Goal: Task Accomplishment & Management: Manage account settings

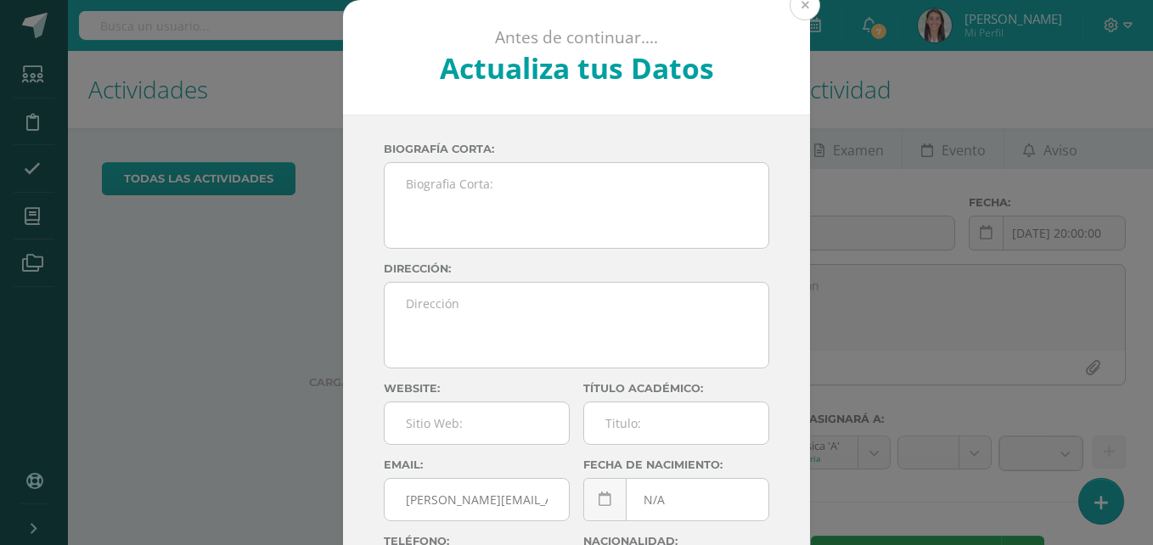
click at [797, 8] on button at bounding box center [805, 5] width 31 height 31
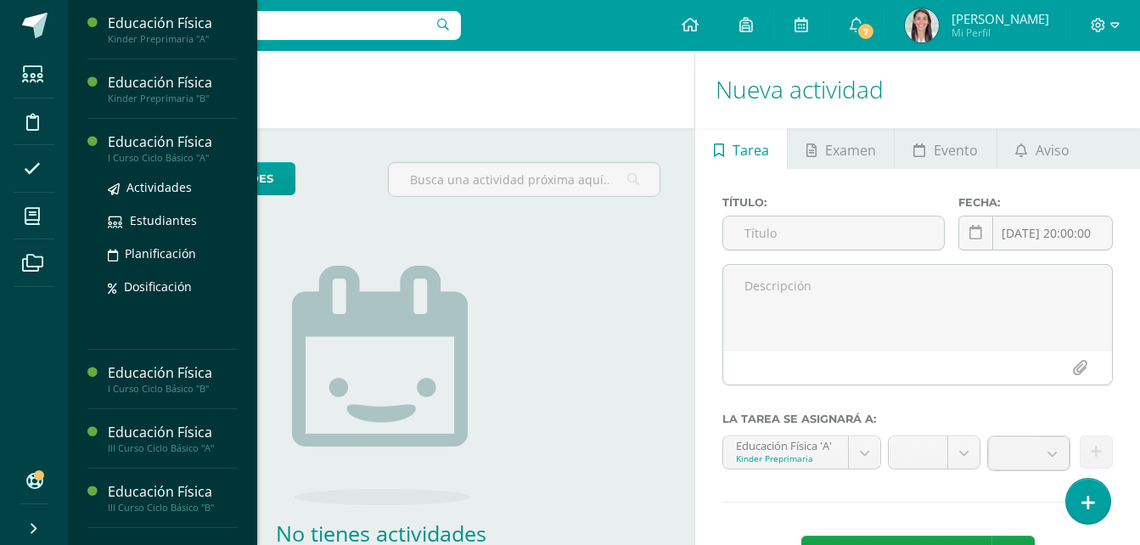
click at [185, 160] on div "I Curso Ciclo Básico "A"" at bounding box center [172, 158] width 129 height 12
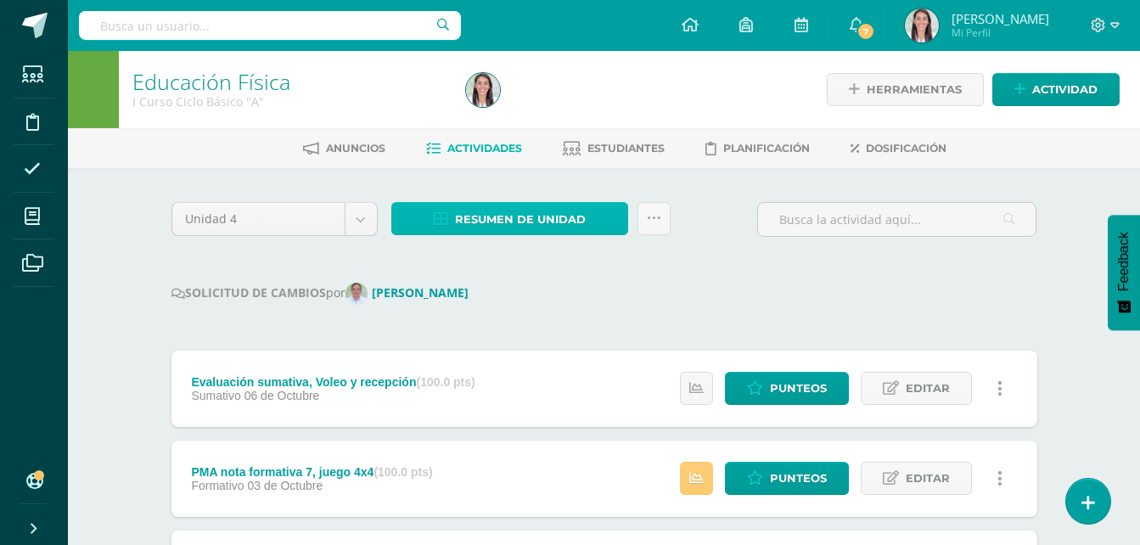
click at [525, 219] on span "Resumen de unidad" at bounding box center [520, 219] width 131 height 31
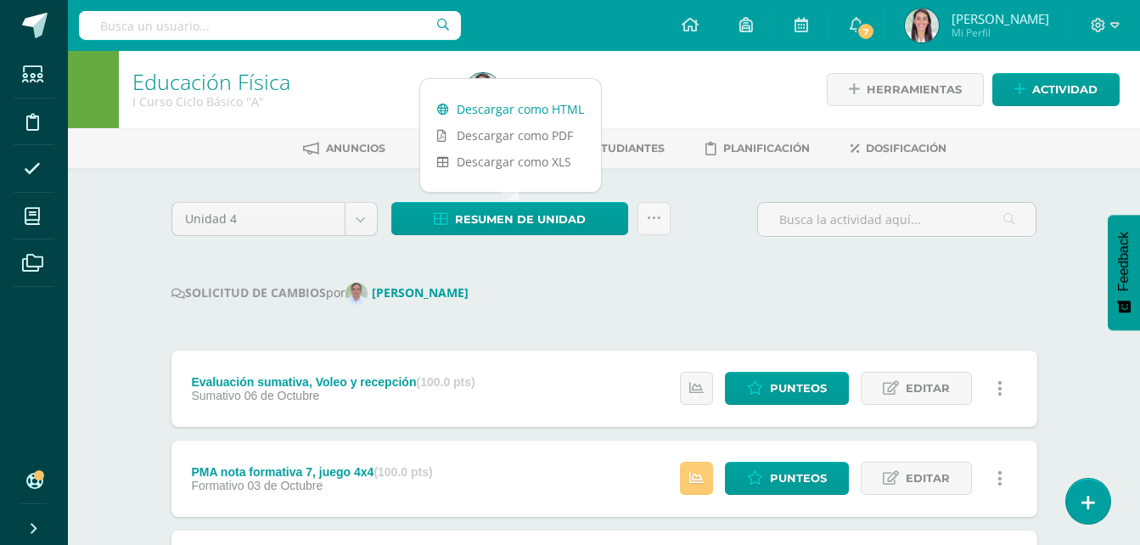
click at [533, 110] on link "Descargar como HTML" at bounding box center [510, 109] width 181 height 26
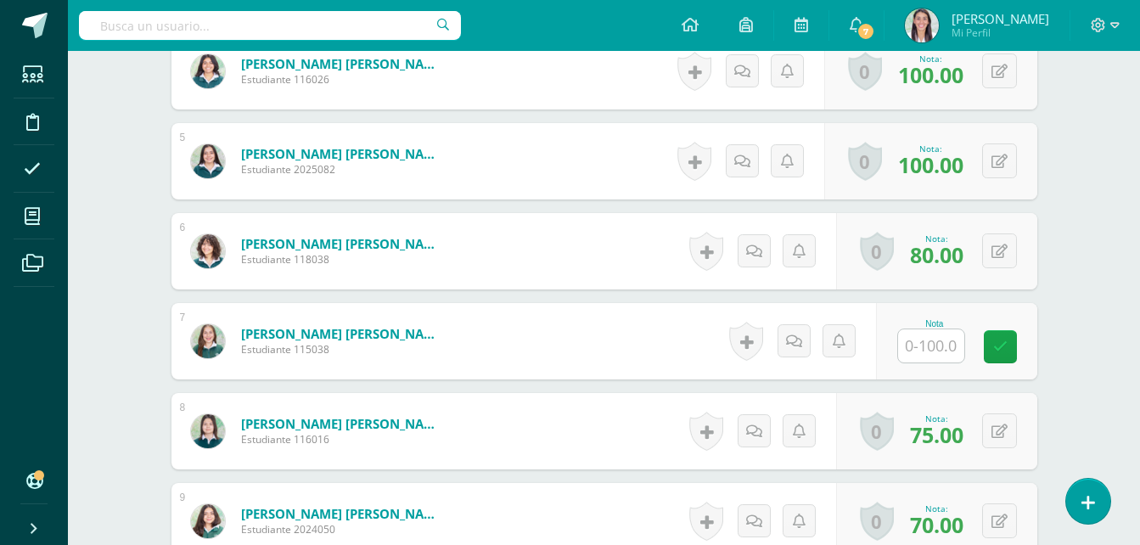
scroll to position [844, 0]
click at [935, 341] on input "text" at bounding box center [931, 345] width 66 height 33
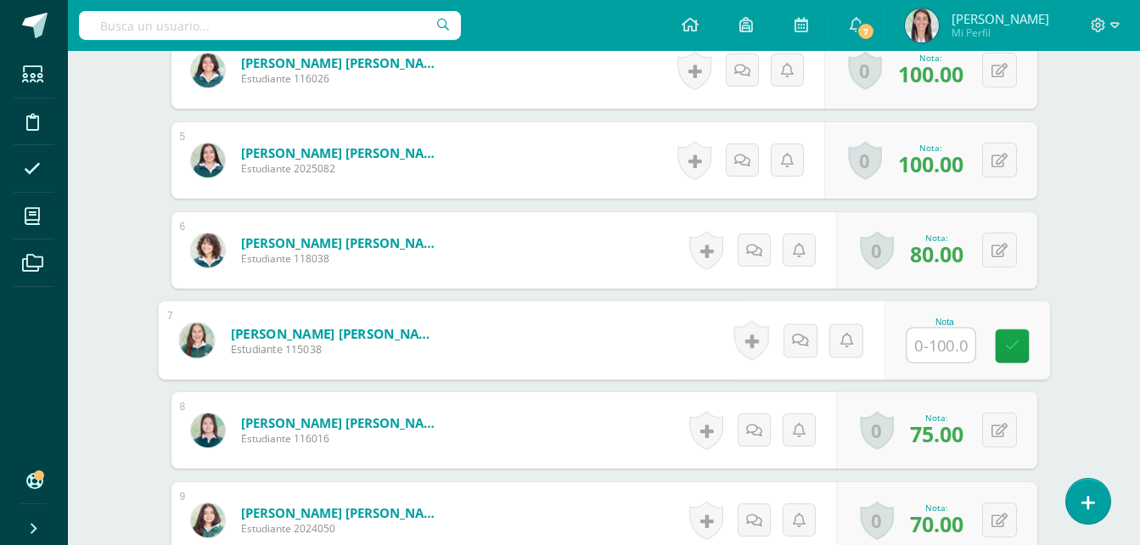
type input "0"
click at [1025, 354] on link at bounding box center [1012, 346] width 34 height 34
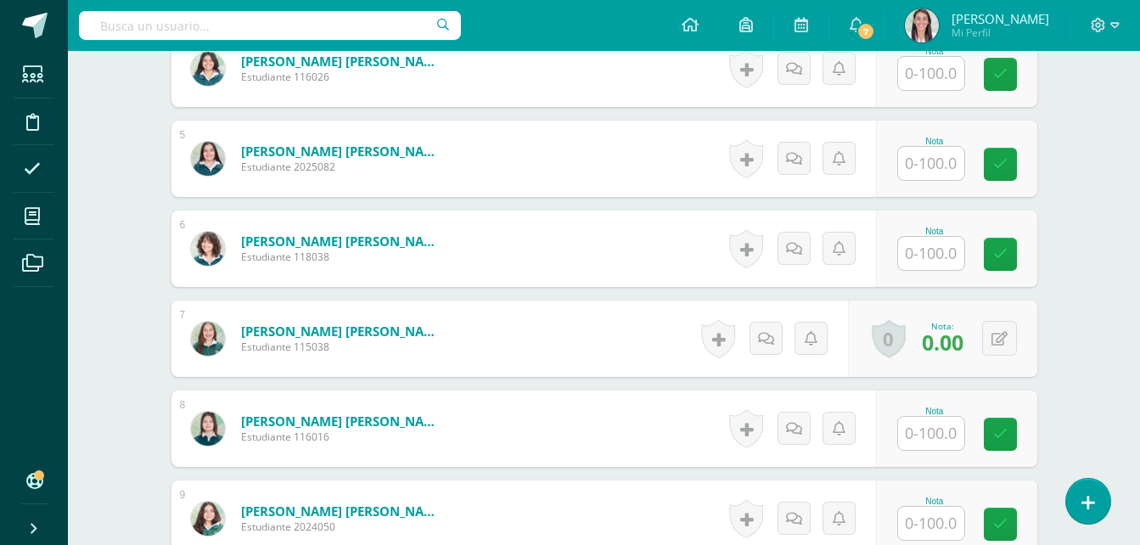
scroll to position [848, 0]
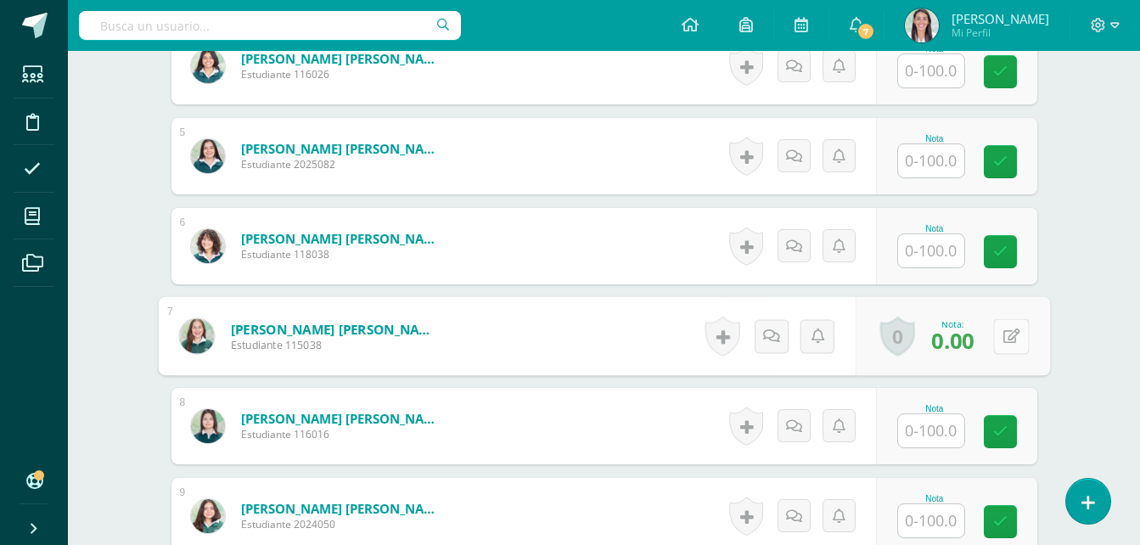
click at [1009, 340] on button at bounding box center [1011, 336] width 36 height 36
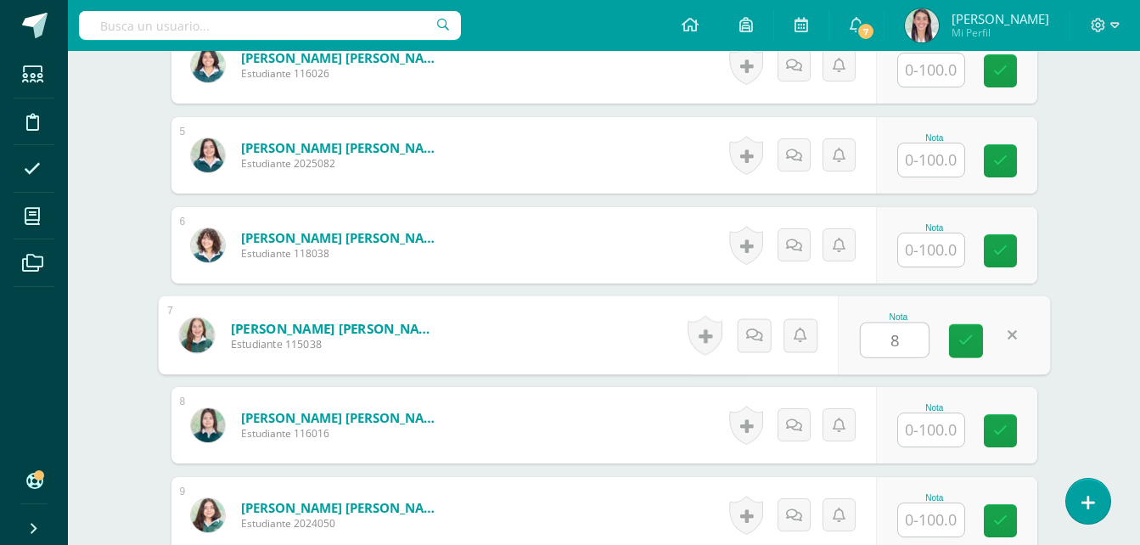
type input "80"
click at [979, 334] on link at bounding box center [966, 341] width 34 height 34
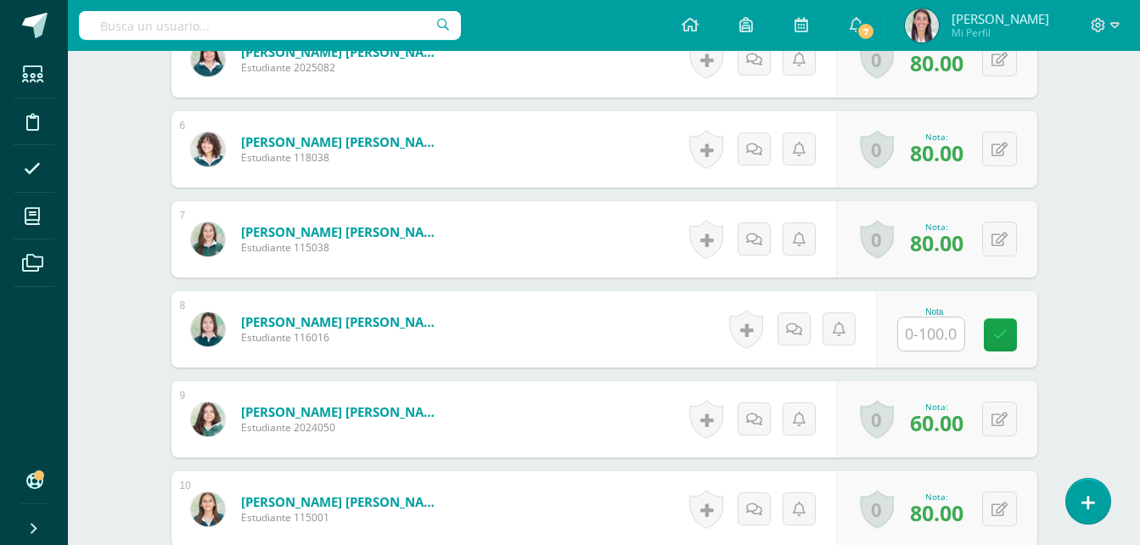
scroll to position [993, 0]
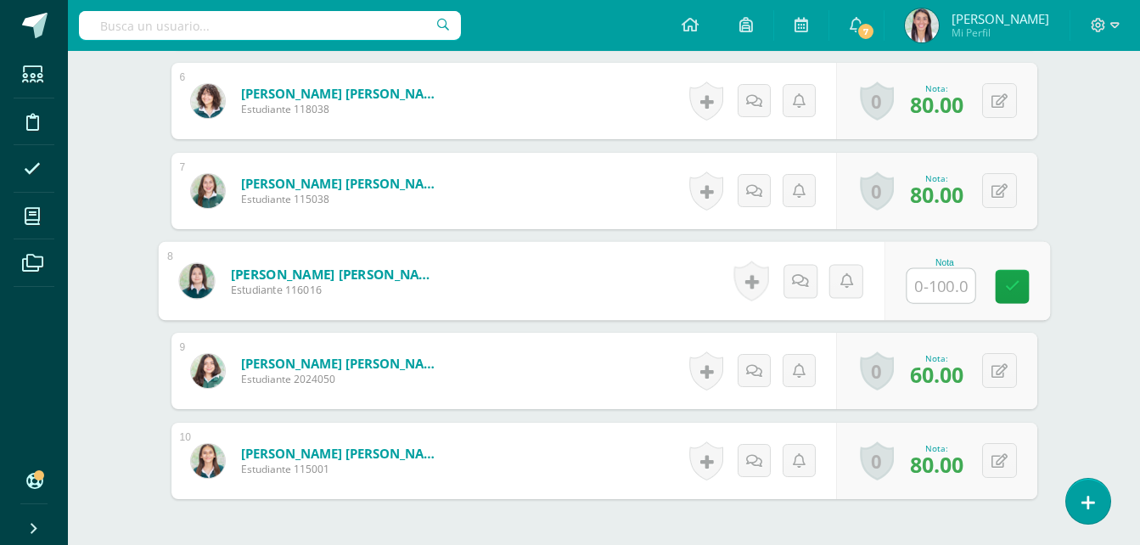
click at [910, 284] on input "text" at bounding box center [941, 286] width 68 height 34
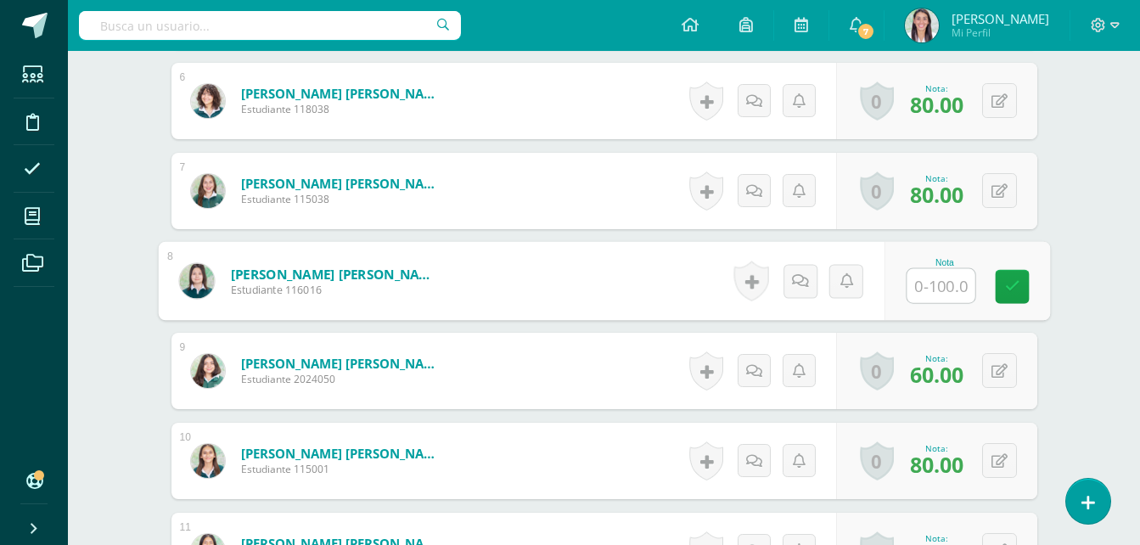
type input "0"
click at [1016, 289] on icon at bounding box center [1011, 285] width 15 height 14
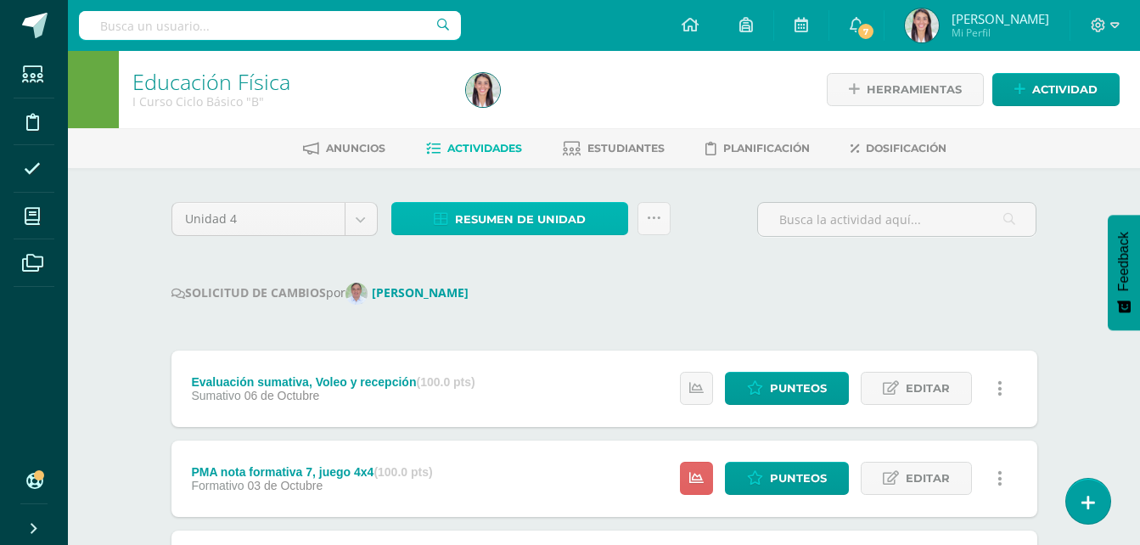
click at [497, 215] on span "Resumen de unidad" at bounding box center [520, 219] width 131 height 31
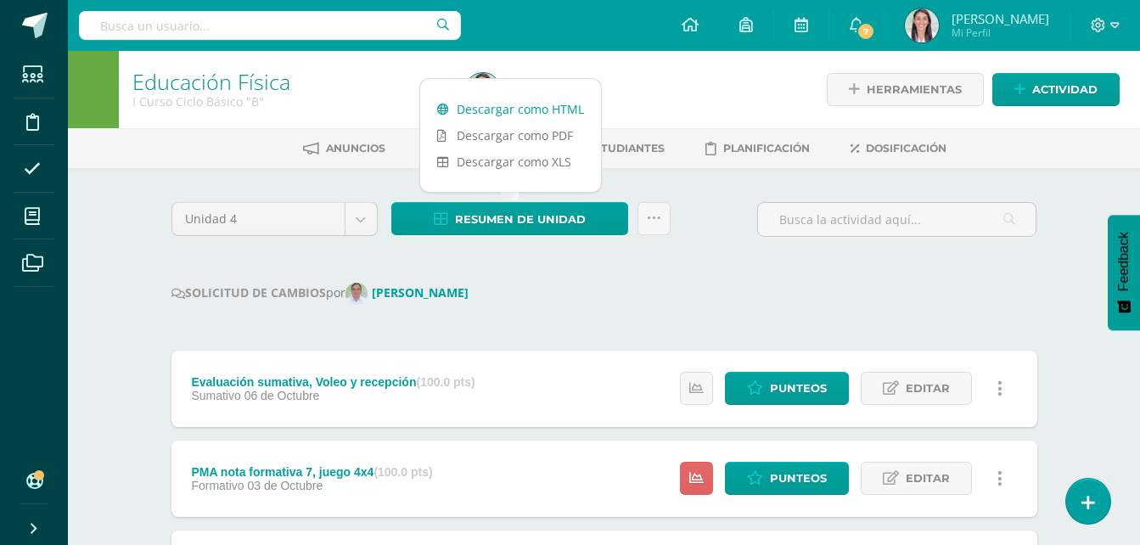
click at [525, 107] on link "Descargar como HTML" at bounding box center [510, 109] width 181 height 26
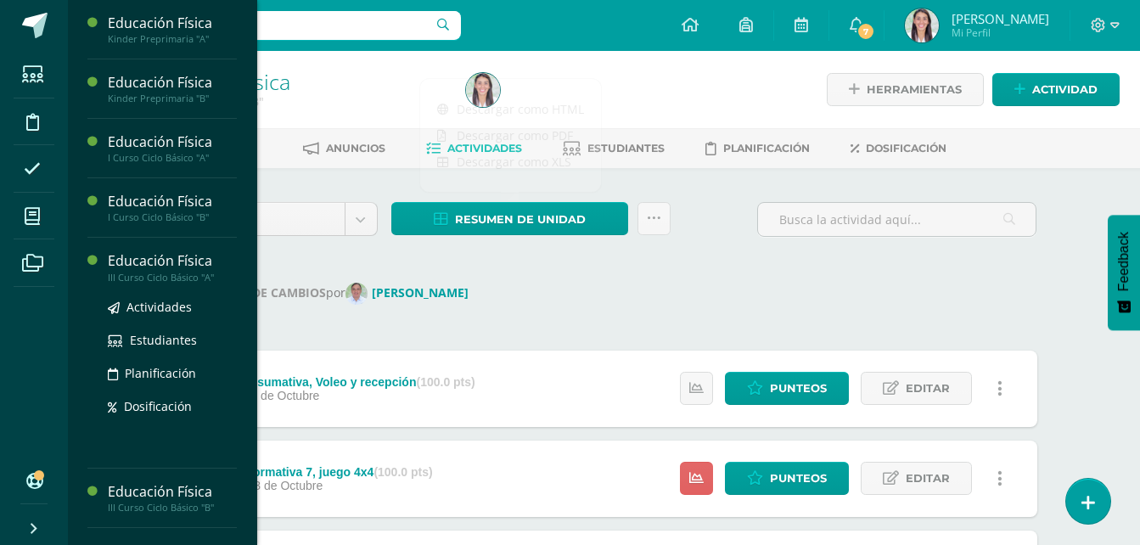
click at [172, 265] on div "Educación Física" at bounding box center [172, 261] width 129 height 20
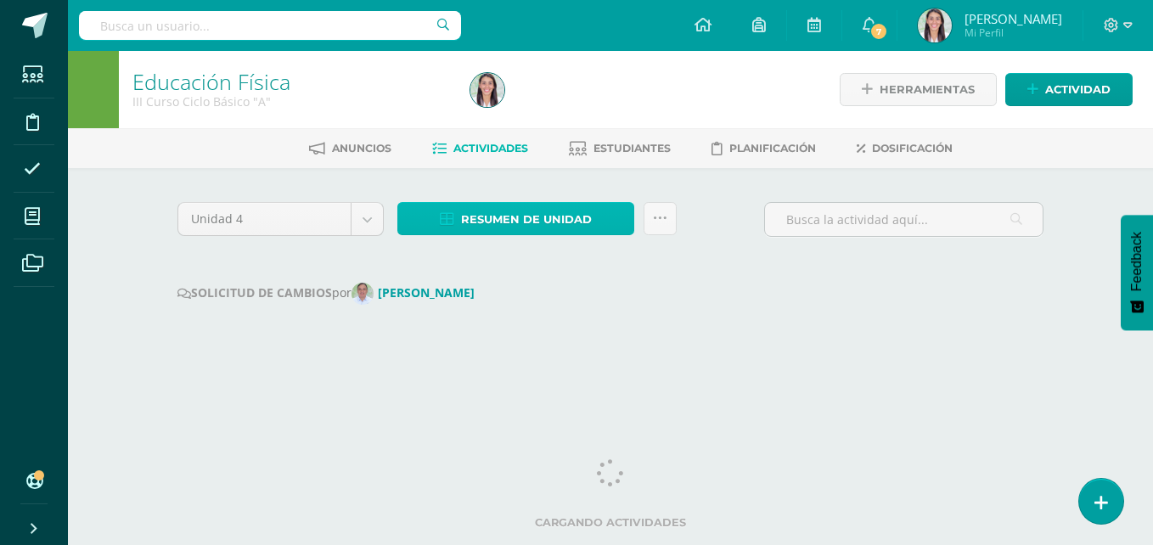
click at [519, 216] on span "Resumen de unidad" at bounding box center [526, 219] width 131 height 31
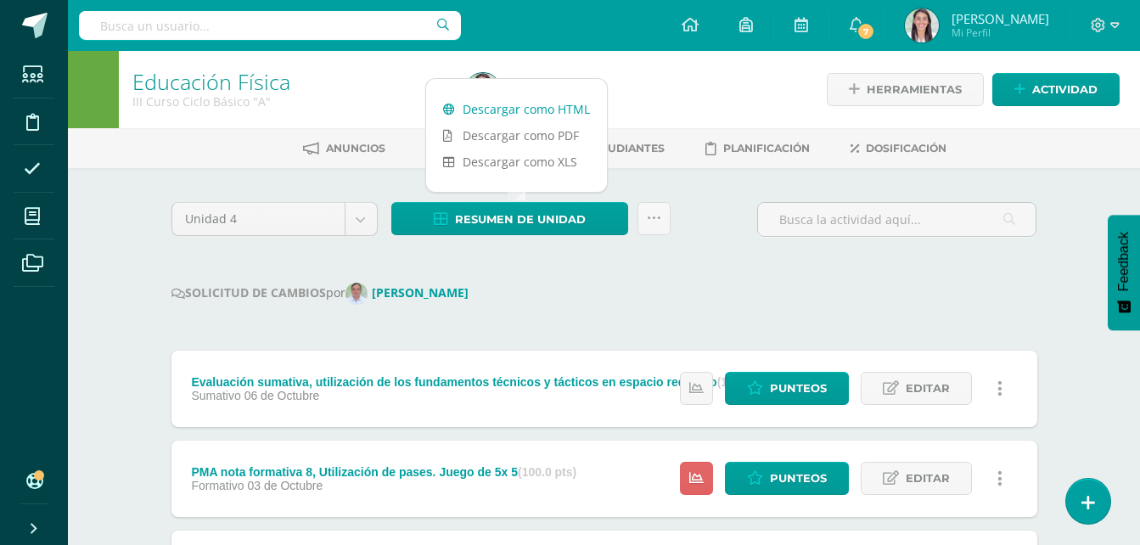
click at [519, 111] on link "Descargar como HTML" at bounding box center [516, 109] width 181 height 26
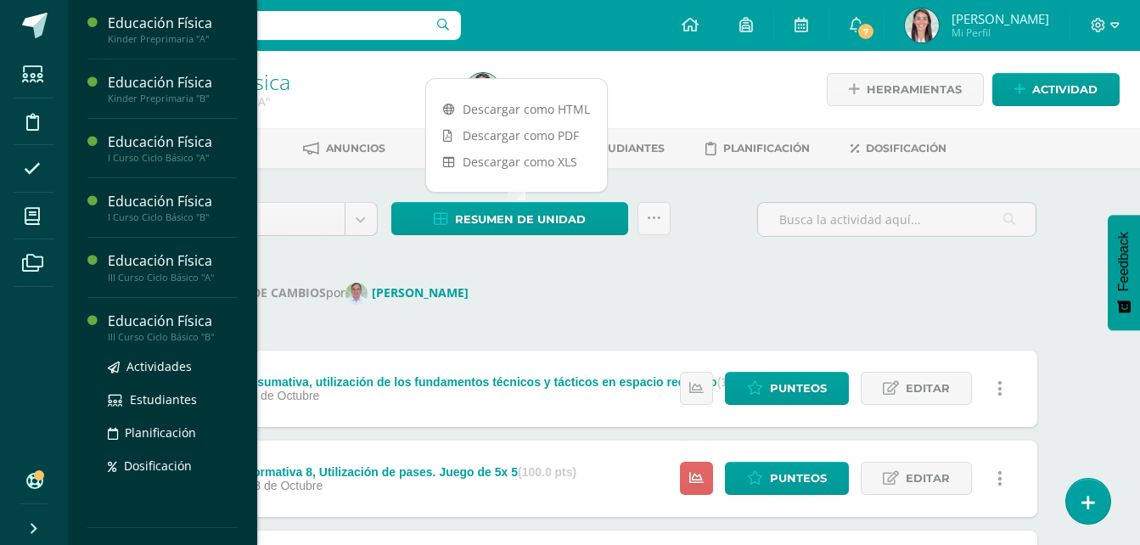
click at [167, 326] on div "Educación Física" at bounding box center [172, 322] width 129 height 20
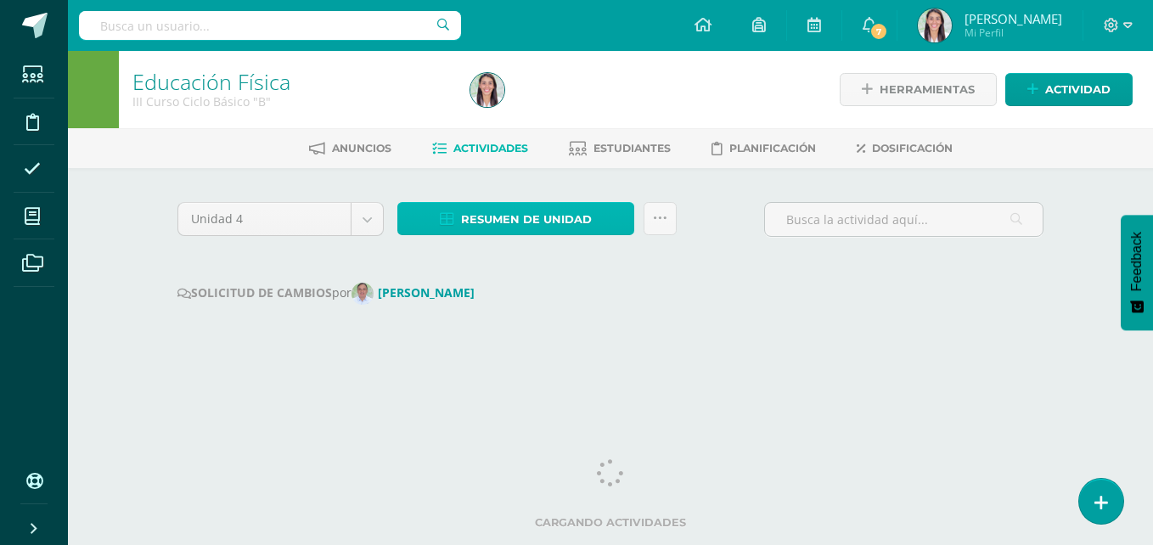
click at [541, 226] on span "Resumen de unidad" at bounding box center [526, 219] width 131 height 31
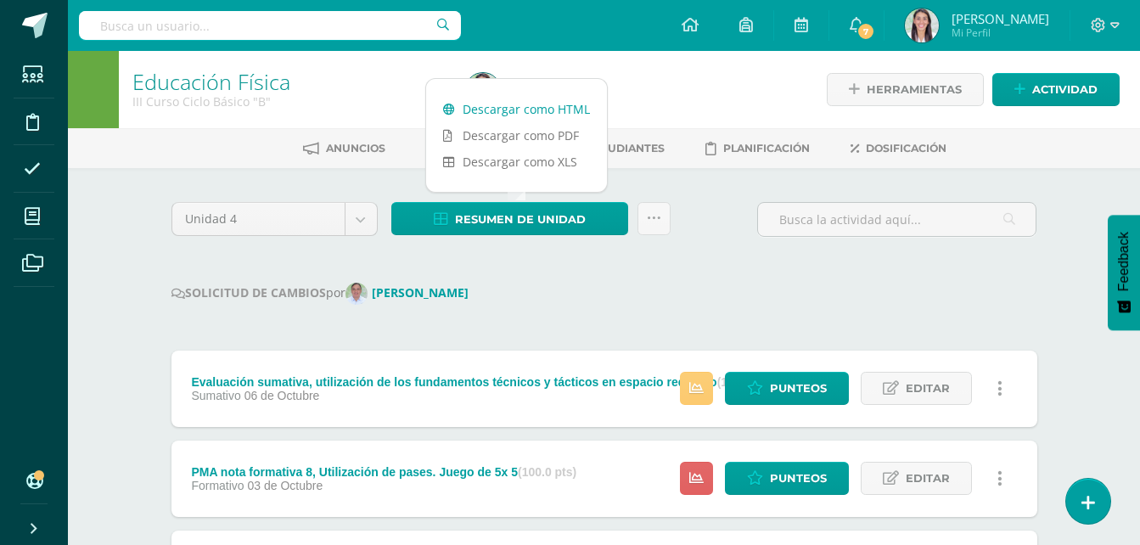
click at [553, 108] on link "Descargar como HTML" at bounding box center [516, 109] width 181 height 26
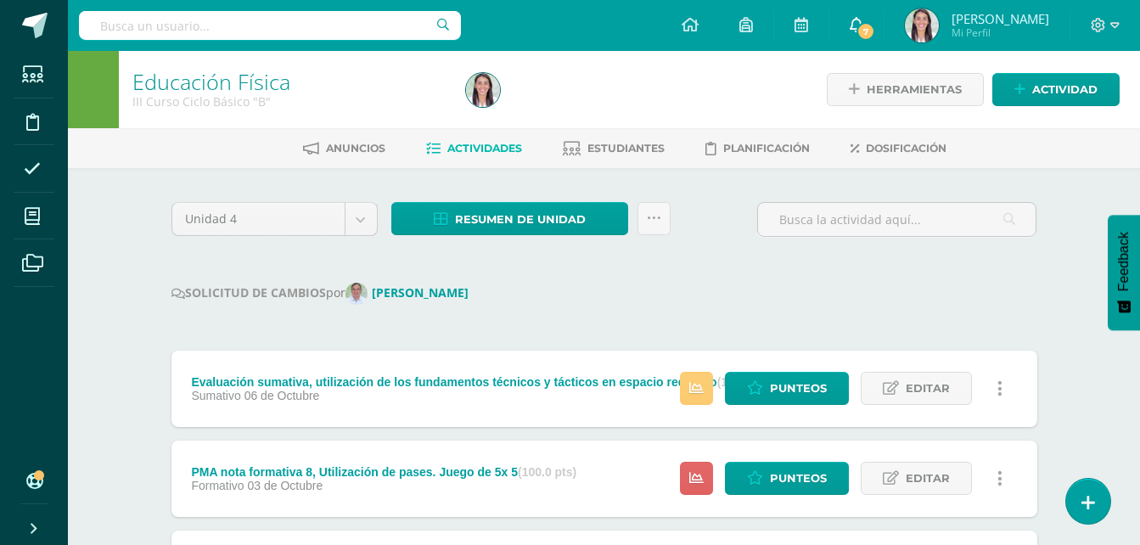
click at [863, 31] on span "7" at bounding box center [866, 31] width 19 height 19
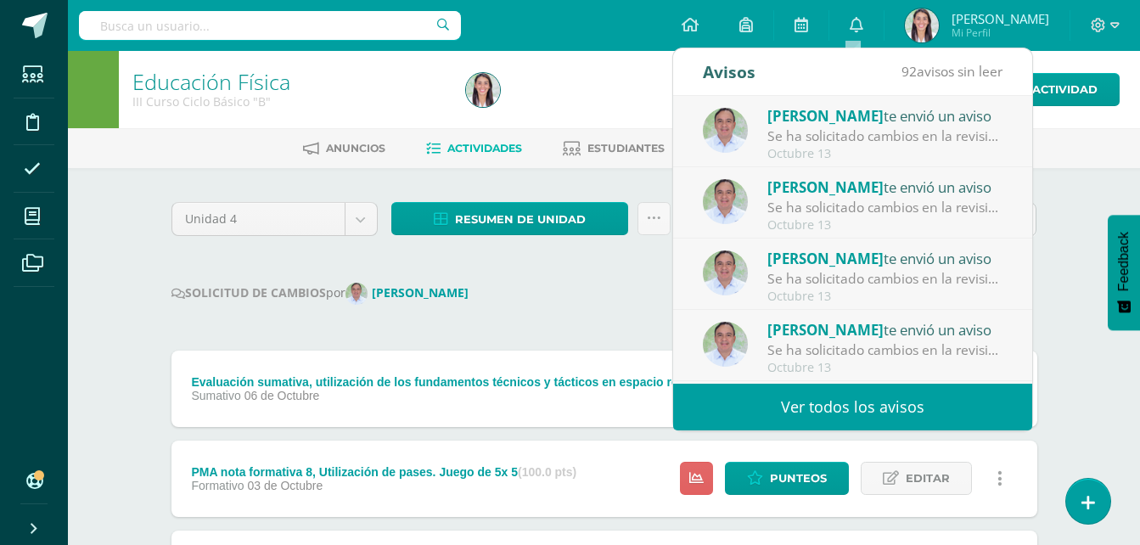
click at [725, 138] on img at bounding box center [725, 130] width 45 height 45
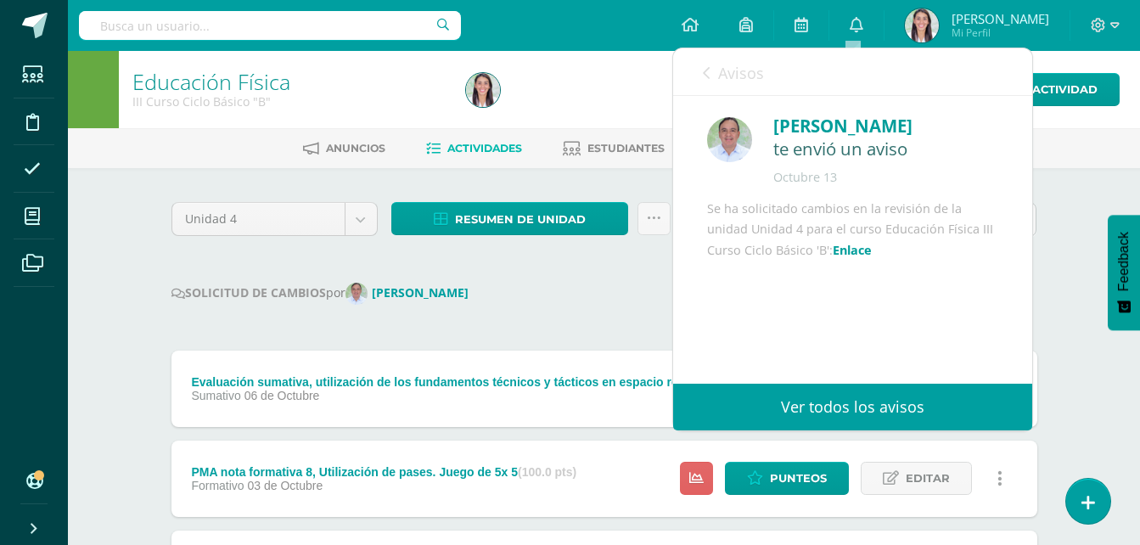
click at [725, 138] on img at bounding box center [729, 139] width 45 height 45
click at [741, 138] on img at bounding box center [729, 139] width 45 height 45
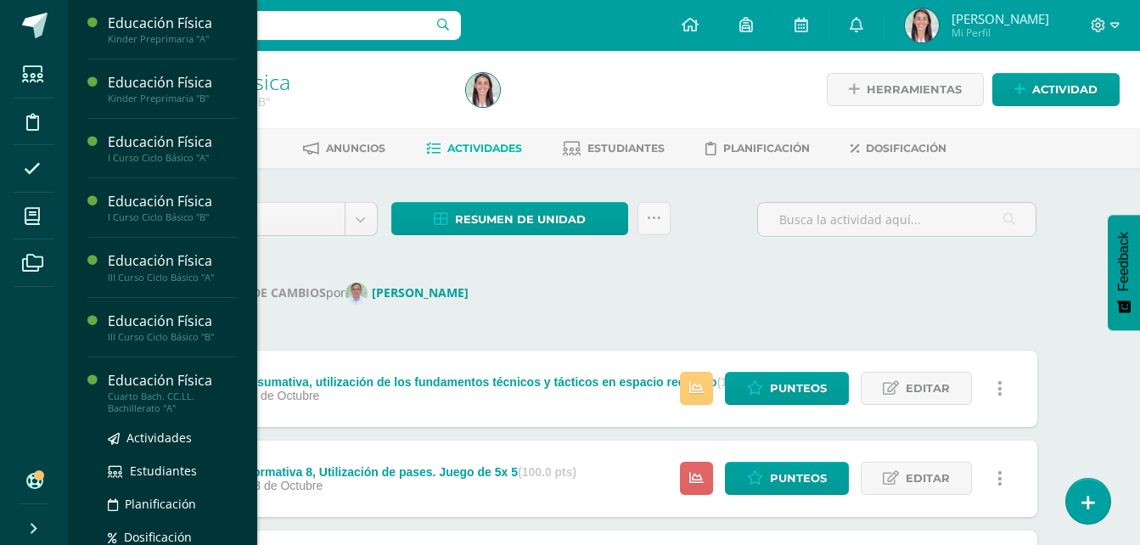
click at [183, 391] on div "Cuarto Bach. CC.LL. Bachillerato "A"" at bounding box center [172, 403] width 129 height 24
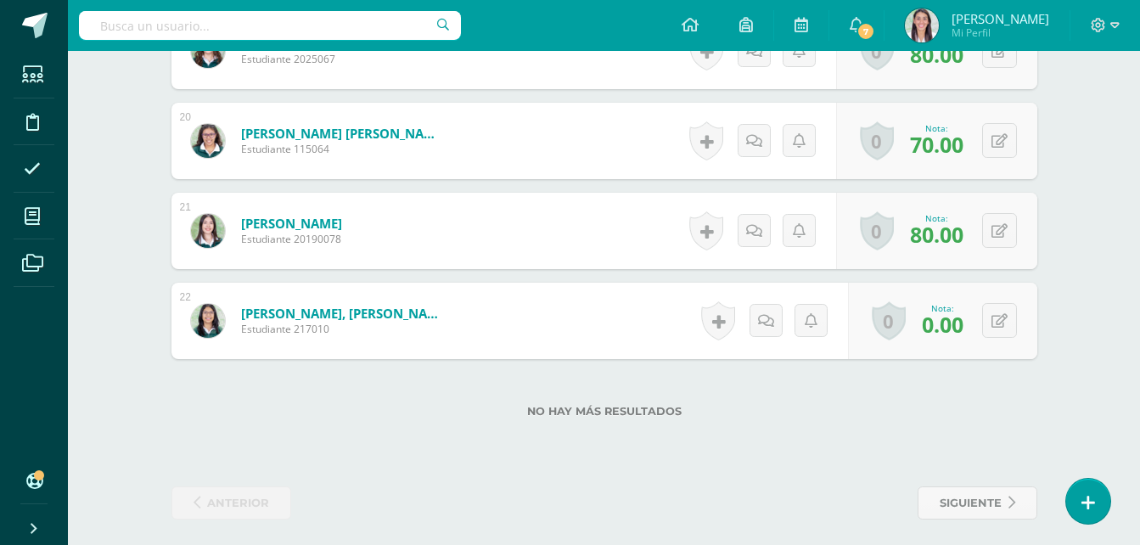
scroll to position [2222, 0]
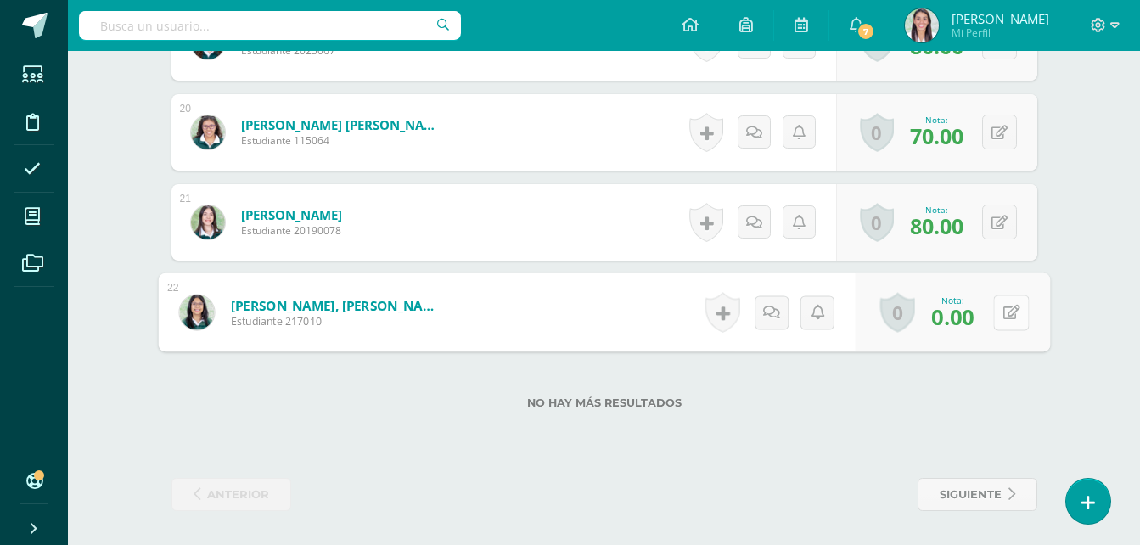
click at [1000, 312] on button at bounding box center [1011, 313] width 36 height 36
type input "90"
click at [964, 312] on icon at bounding box center [965, 318] width 15 height 14
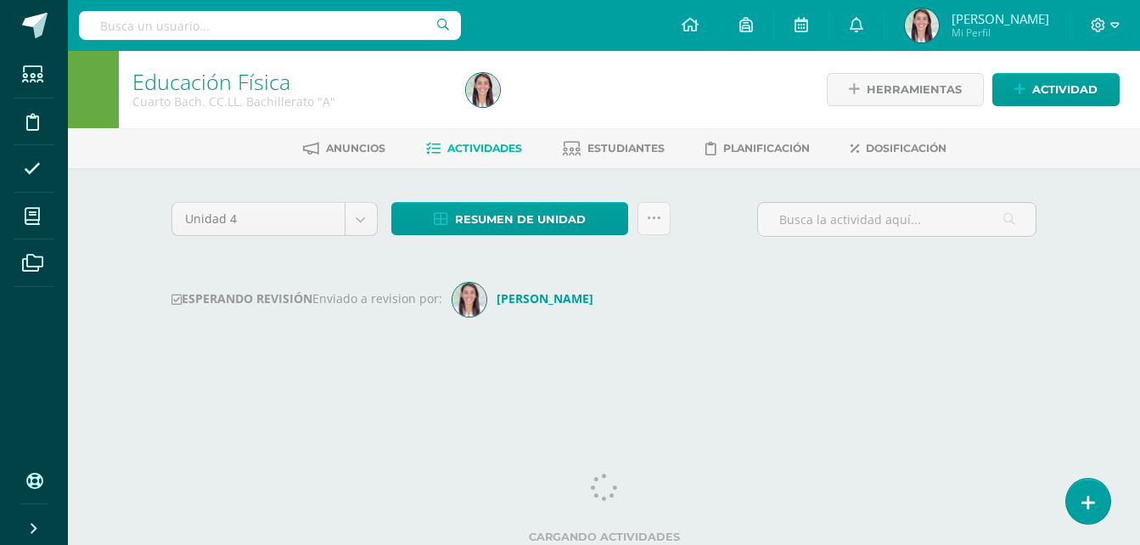
click at [183, 390] on div "Unidad 4 Unidad 1 Unidad 2 Unidad 3 Unidad 4 Resumen de unidad Descargar como H…" at bounding box center [605, 283] width 934 height 231
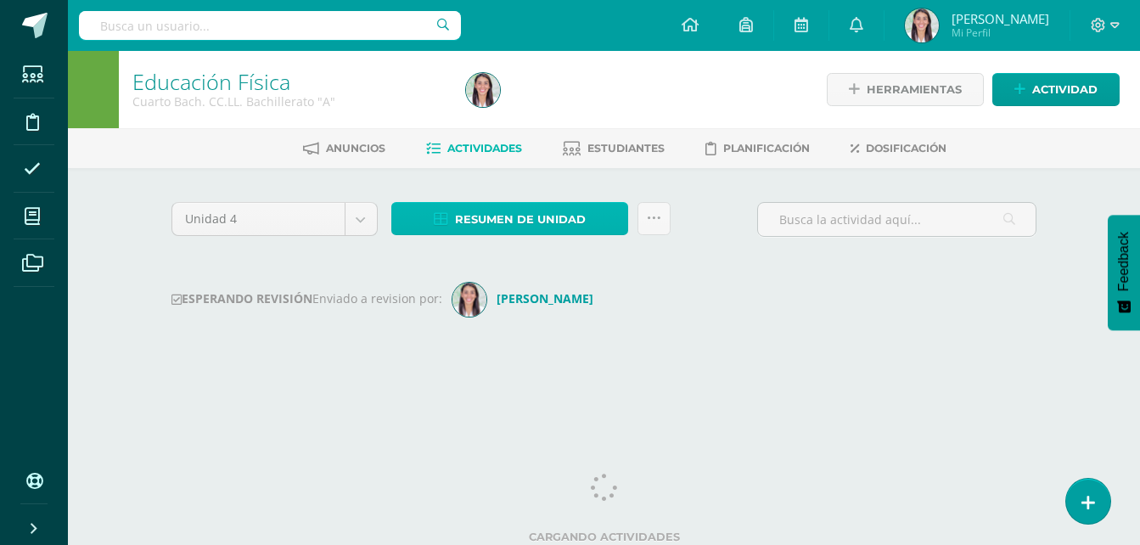
click at [550, 219] on span "Resumen de unidad" at bounding box center [520, 219] width 131 height 31
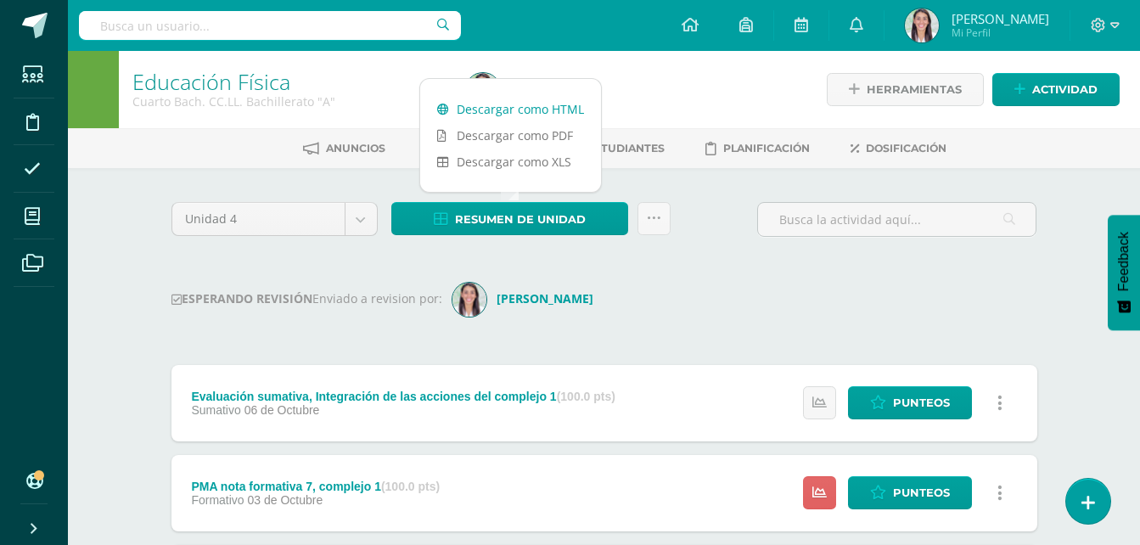
click at [533, 104] on link "Descargar como HTML" at bounding box center [510, 109] width 181 height 26
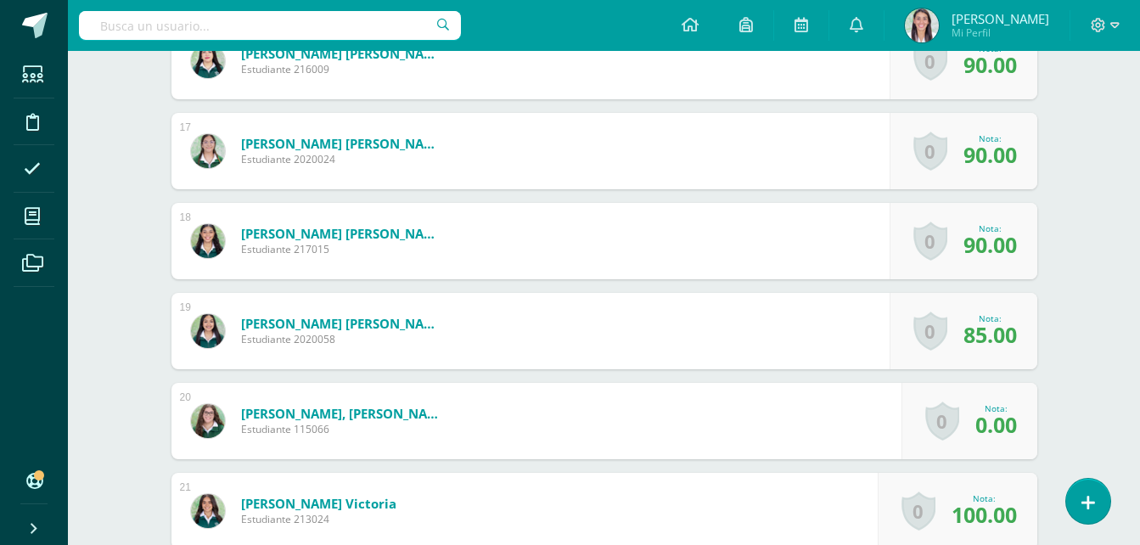
scroll to position [1974, 0]
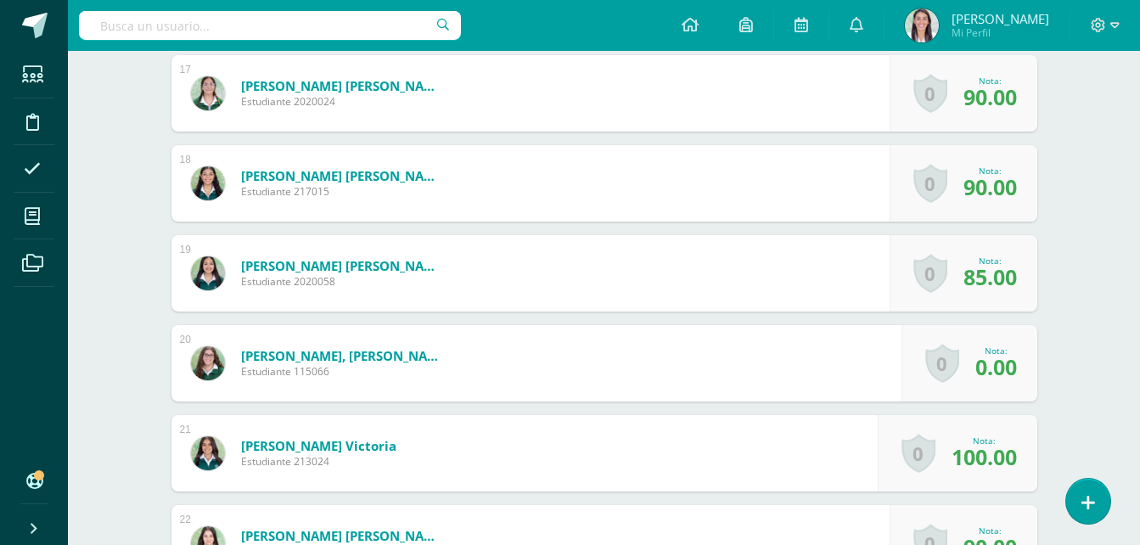
click at [979, 368] on span "0.00" at bounding box center [996, 366] width 42 height 29
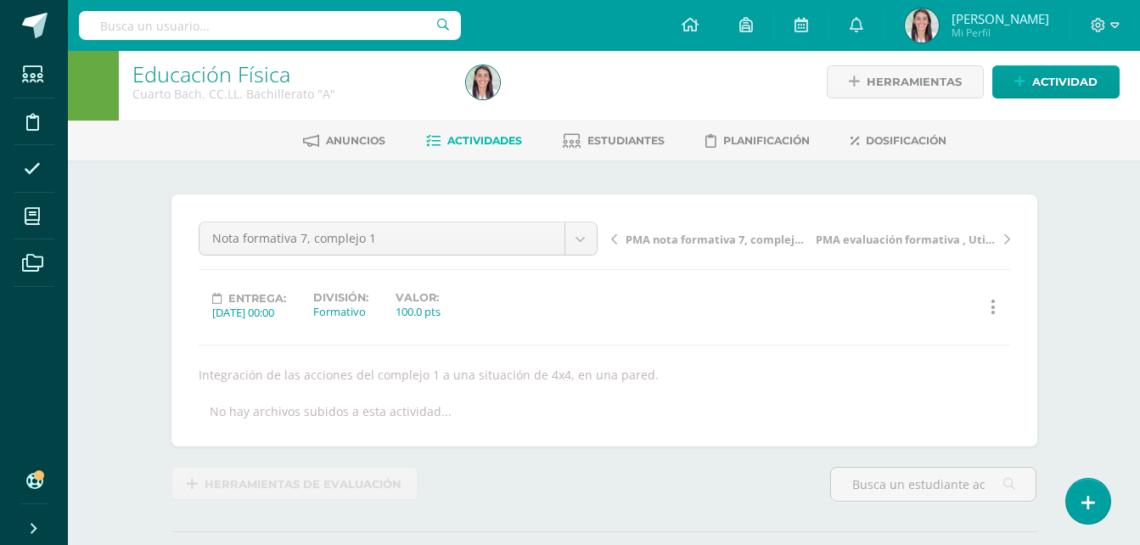
scroll to position [0, 0]
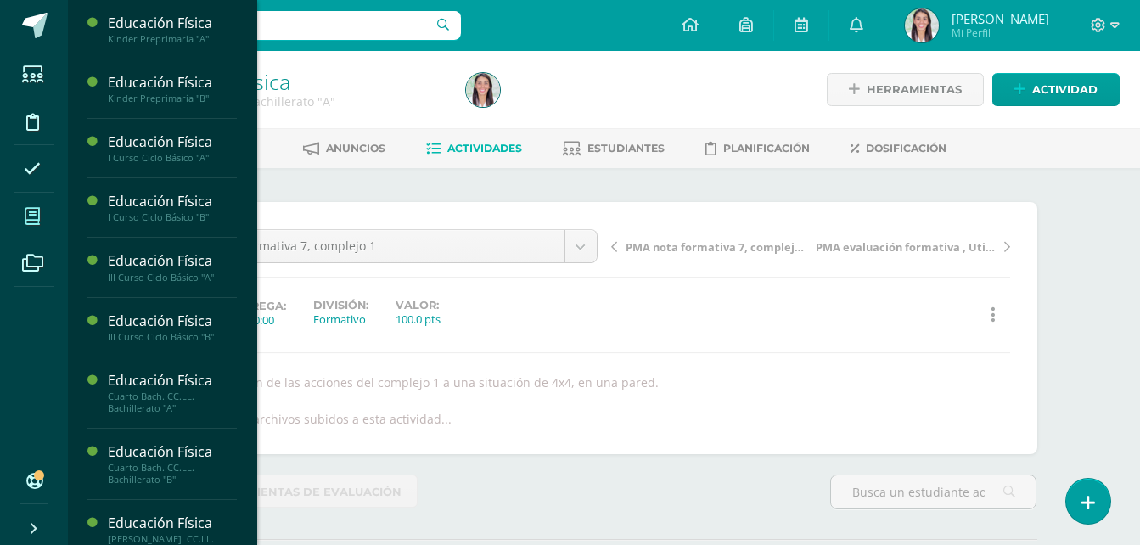
click at [30, 201] on span at bounding box center [33, 216] width 38 height 38
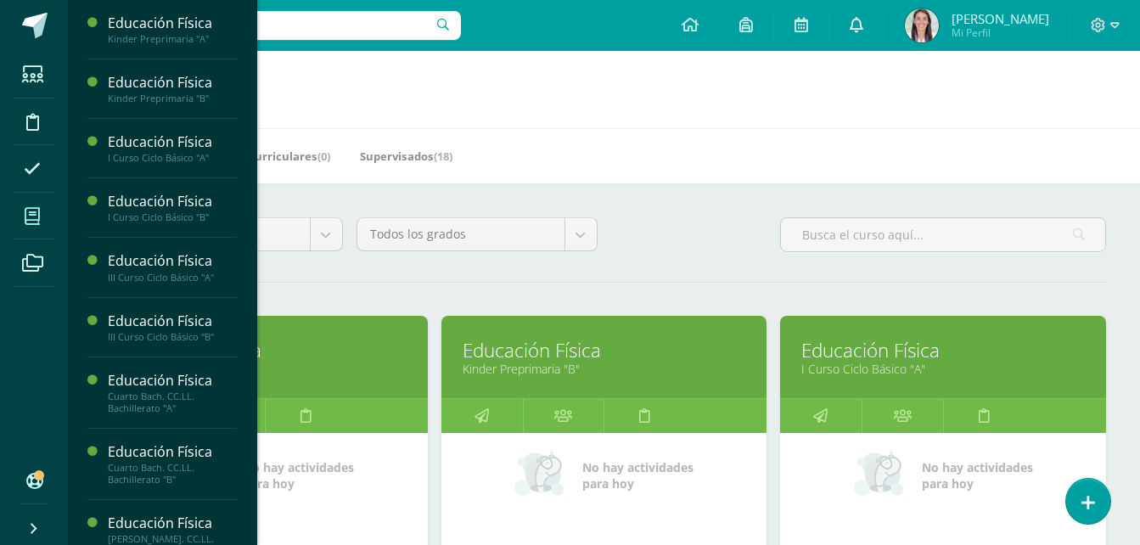
click at [841, 24] on link at bounding box center [856, 25] width 54 height 51
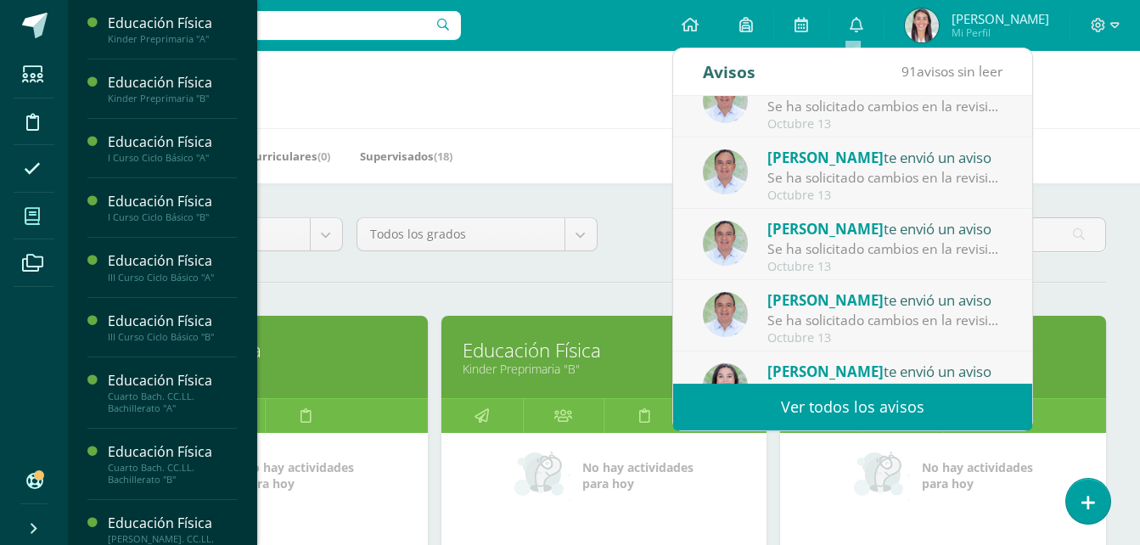
scroll to position [283, 0]
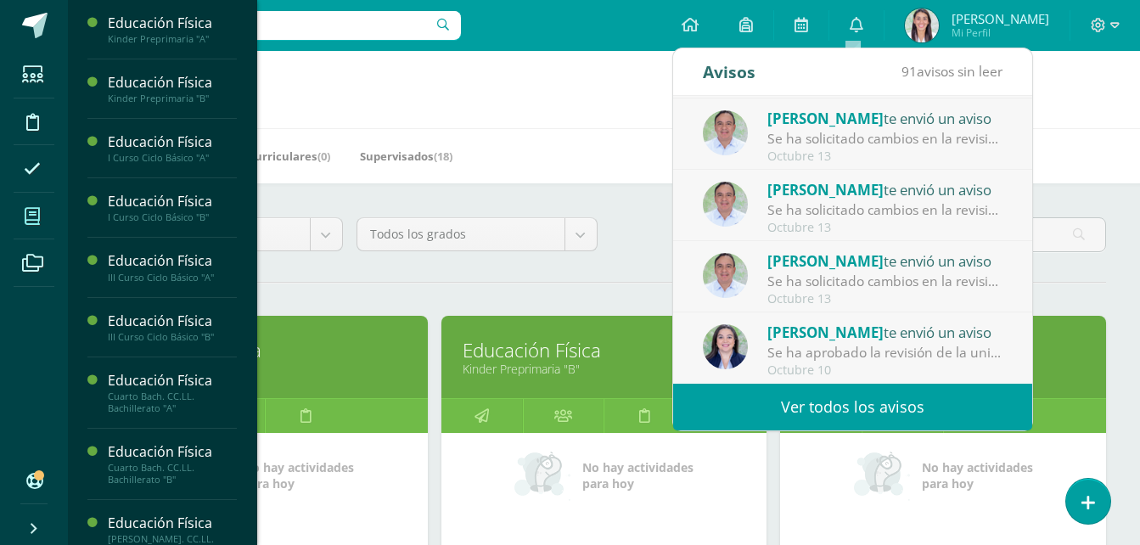
click at [888, 261] on div "[PERSON_NAME] te envió un aviso" at bounding box center [885, 261] width 236 height 22
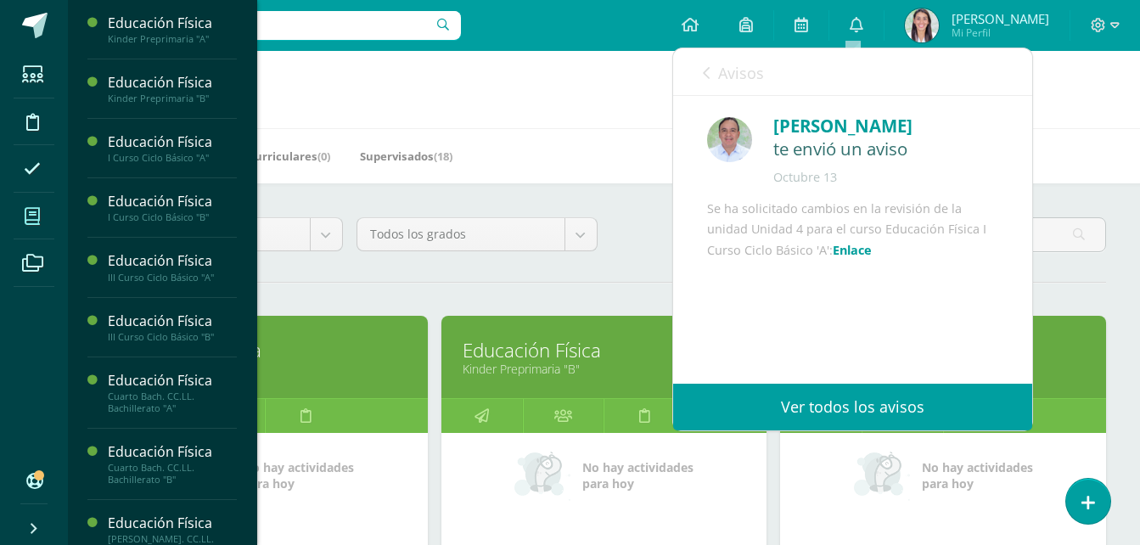
click at [708, 70] on icon at bounding box center [706, 73] width 7 height 14
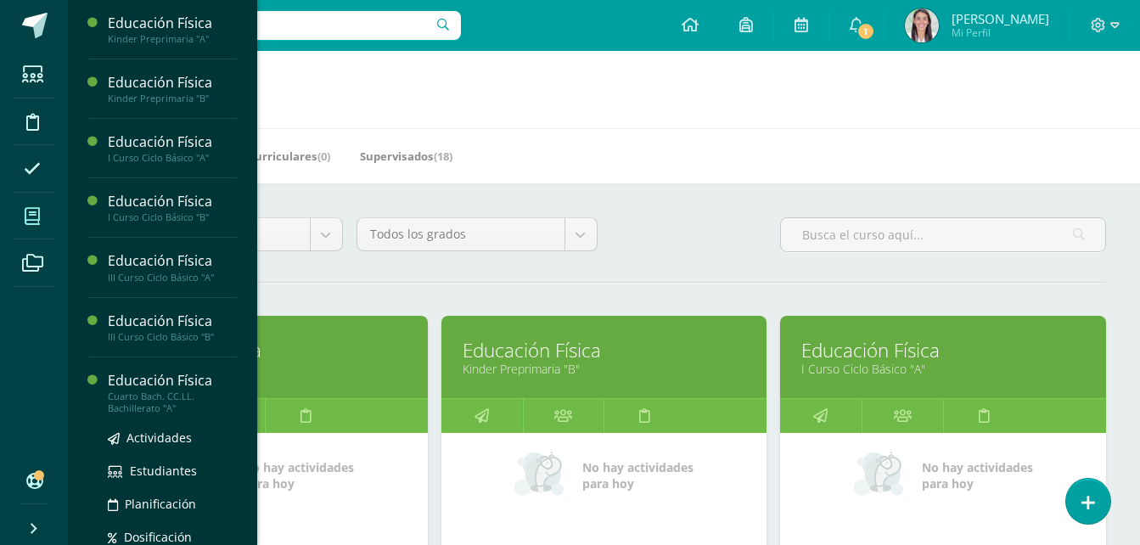
click at [176, 391] on div "Cuarto Bach. CC.LL. Bachillerato "A"" at bounding box center [172, 403] width 129 height 24
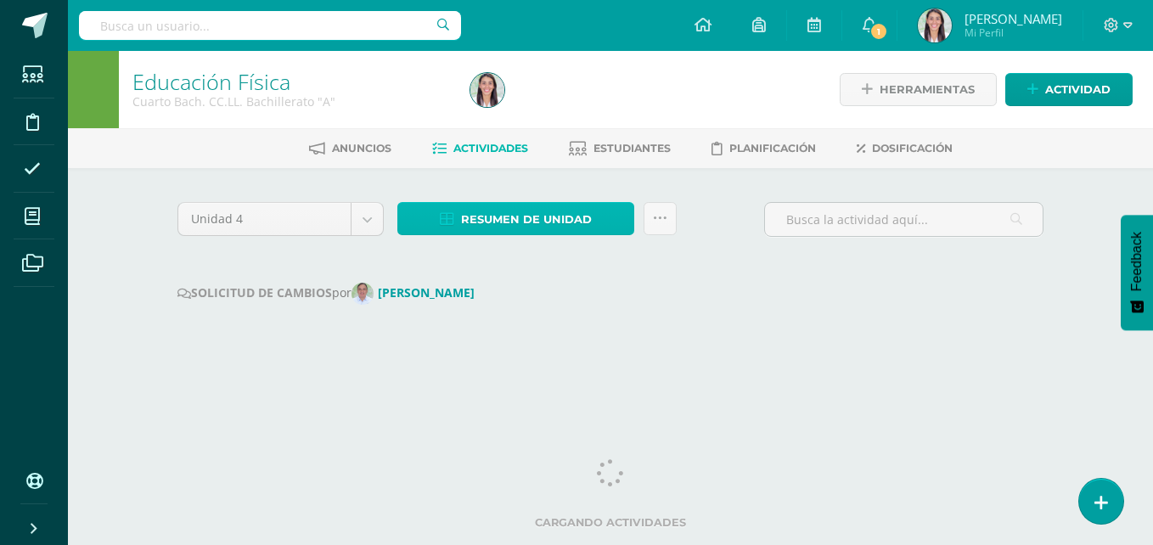
click at [513, 209] on span "Resumen de unidad" at bounding box center [526, 219] width 131 height 31
click at [510, 213] on span "Resumen de unidad" at bounding box center [526, 219] width 131 height 31
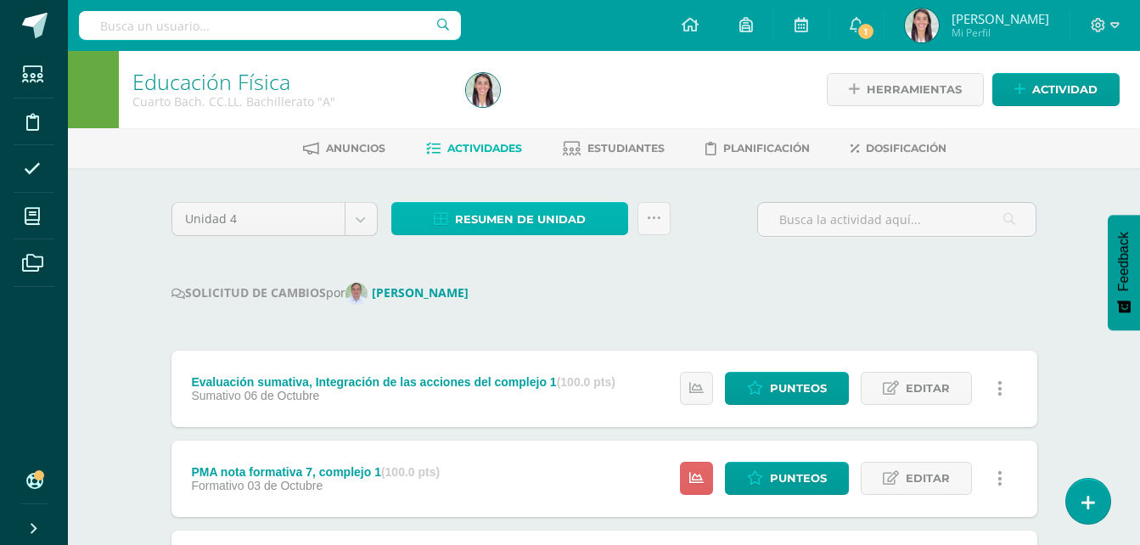
click at [537, 215] on span "Resumen de unidad" at bounding box center [520, 219] width 131 height 31
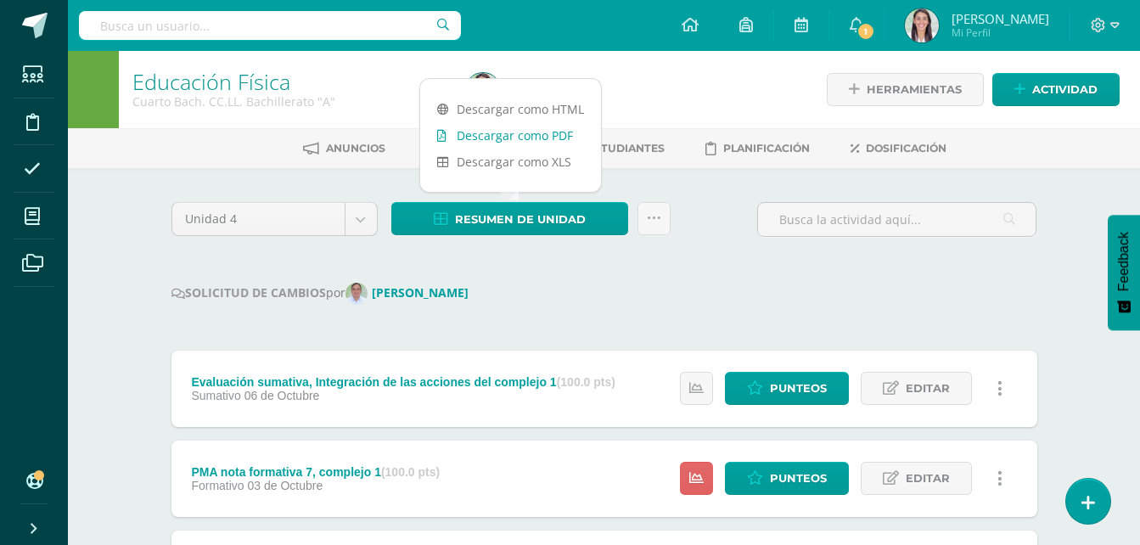
click at [514, 123] on link "Descargar como PDF" at bounding box center [510, 135] width 181 height 26
click at [542, 114] on link "Descargar como HTML" at bounding box center [510, 109] width 181 height 26
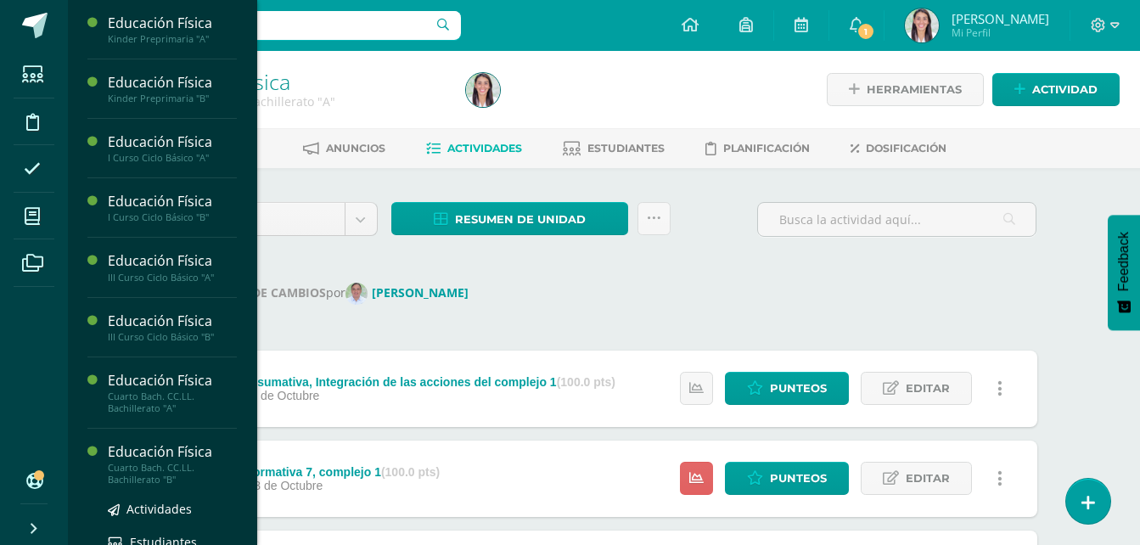
click at [151, 465] on div "Cuarto Bach. CC.LL. Bachillerato "B"" at bounding box center [172, 474] width 129 height 24
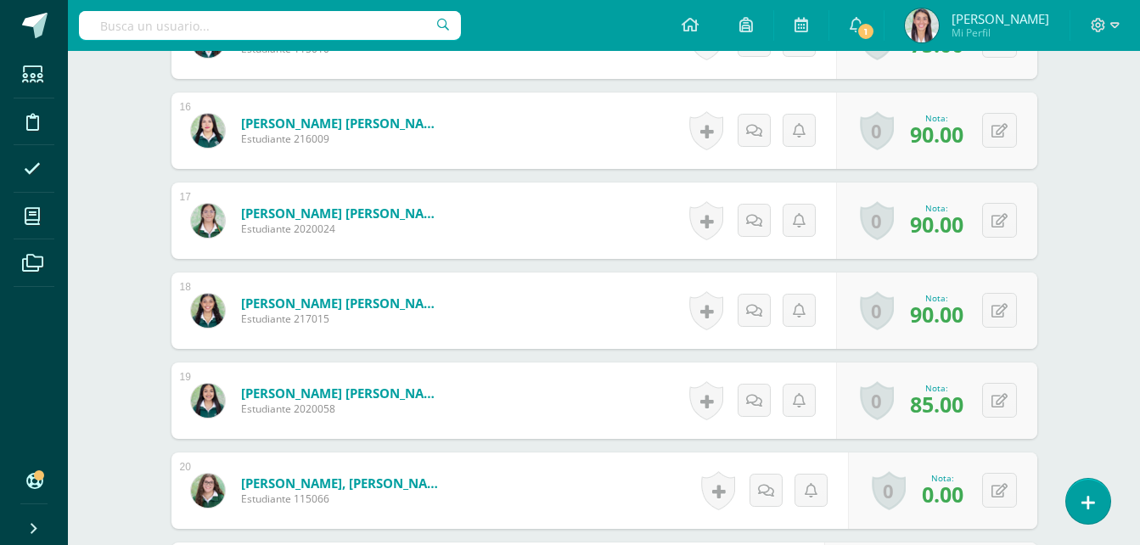
scroll to position [1883, 0]
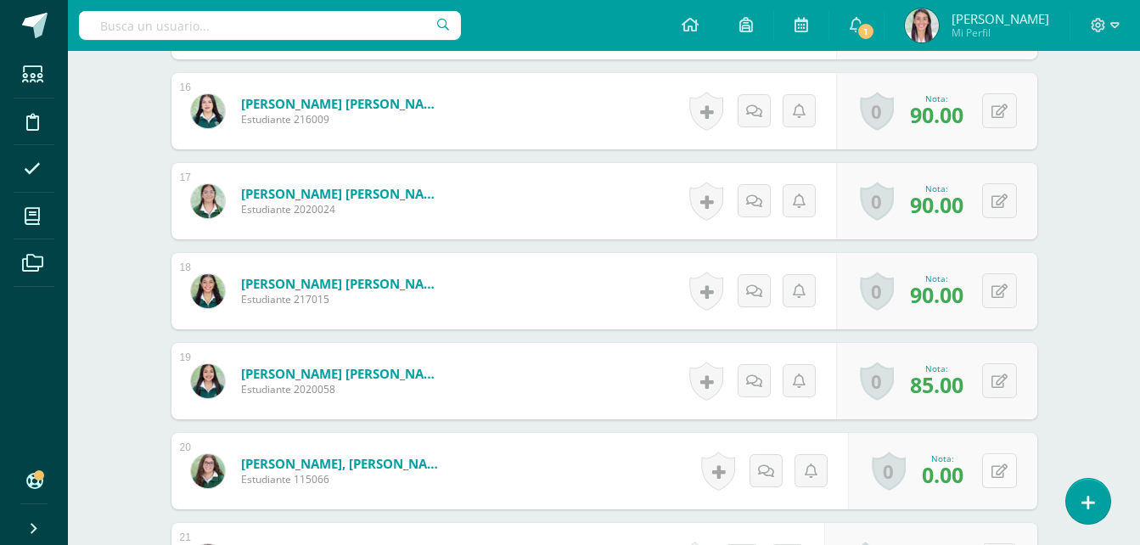
click at [1003, 472] on icon at bounding box center [1000, 471] width 16 height 14
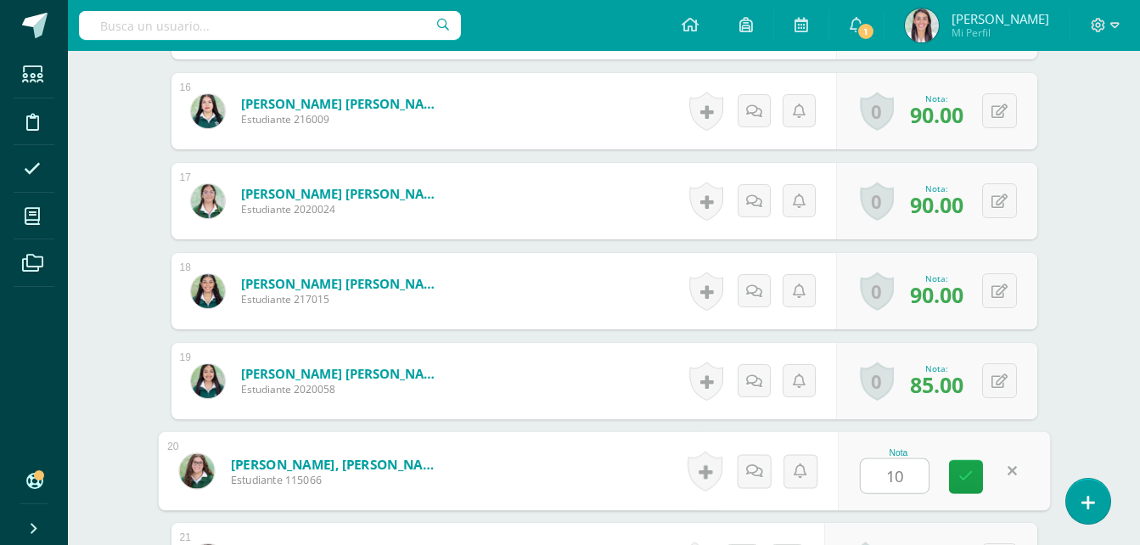
type input "100"
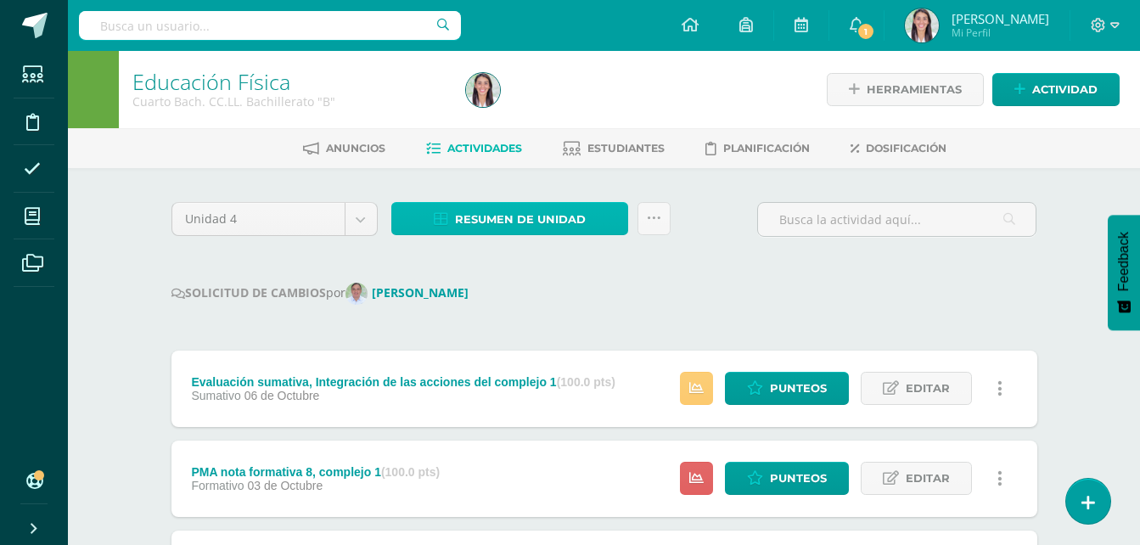
click at [532, 223] on span "Resumen de unidad" at bounding box center [520, 219] width 131 height 31
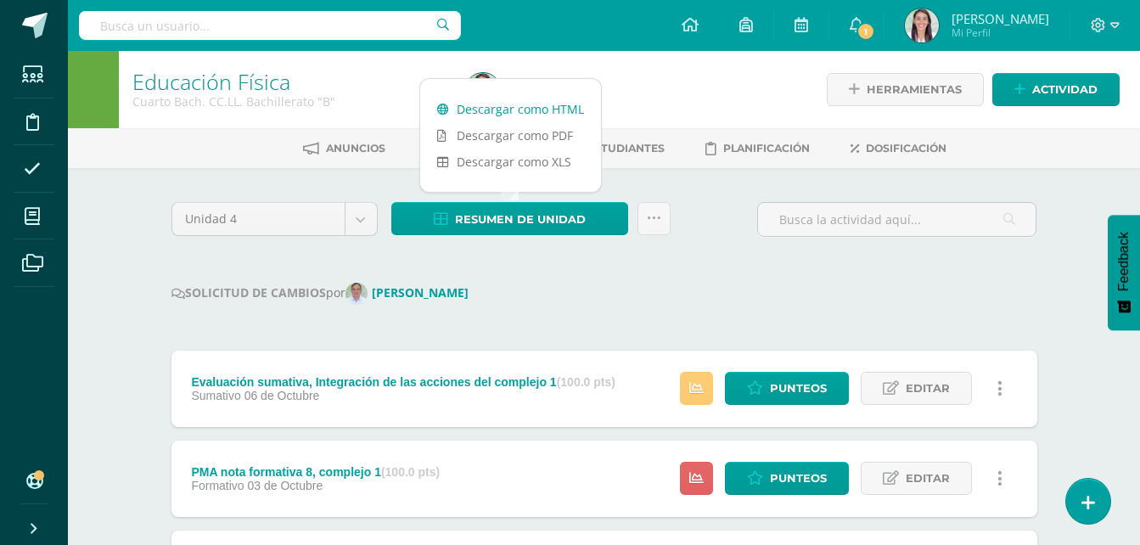
click at [520, 110] on link "Descargar como HTML" at bounding box center [510, 109] width 181 height 26
